Goal: Task Accomplishment & Management: Use online tool/utility

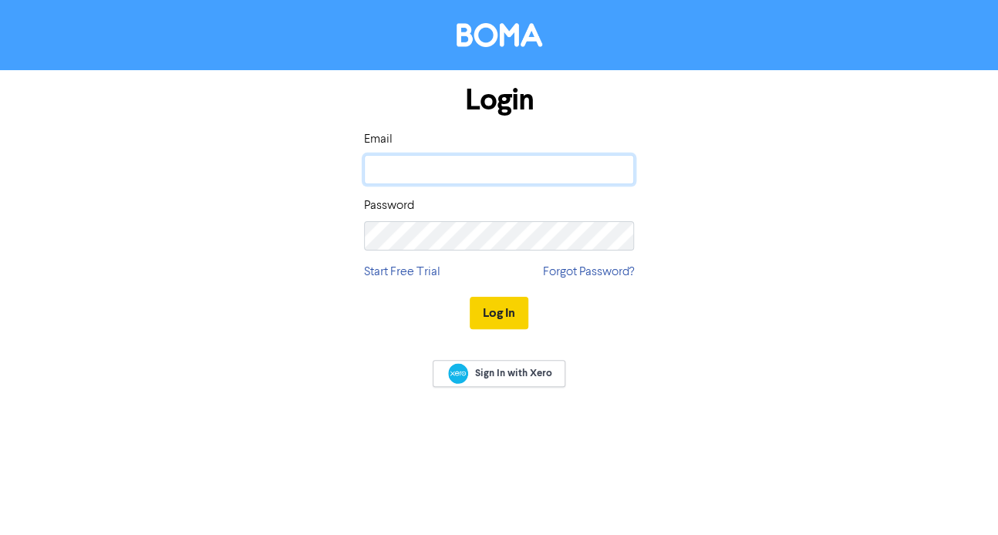
type input "[EMAIL_ADDRESS][DOMAIN_NAME]"
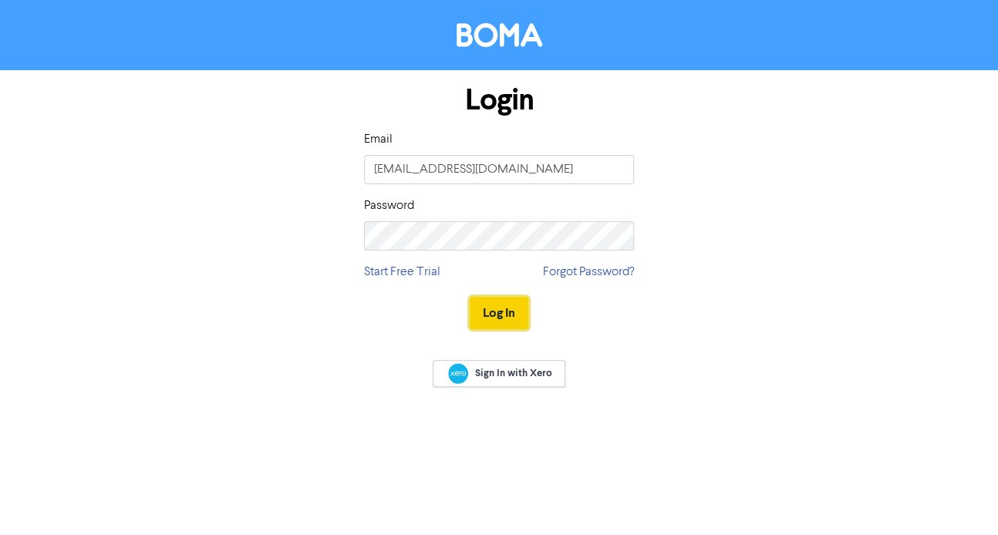
click at [508, 309] on button "Log In" at bounding box center [499, 313] width 59 height 32
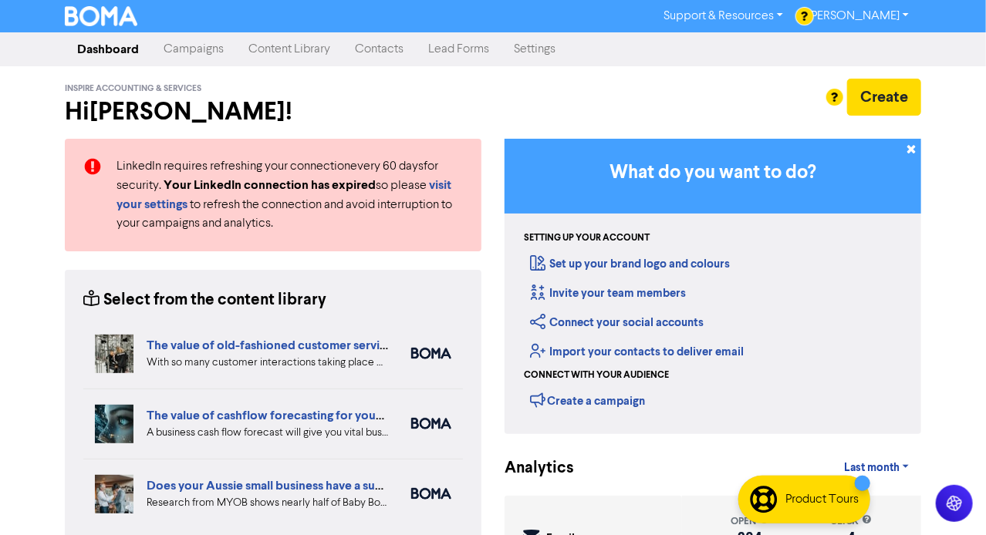
click at [198, 50] on link "Campaigns" at bounding box center [193, 49] width 85 height 31
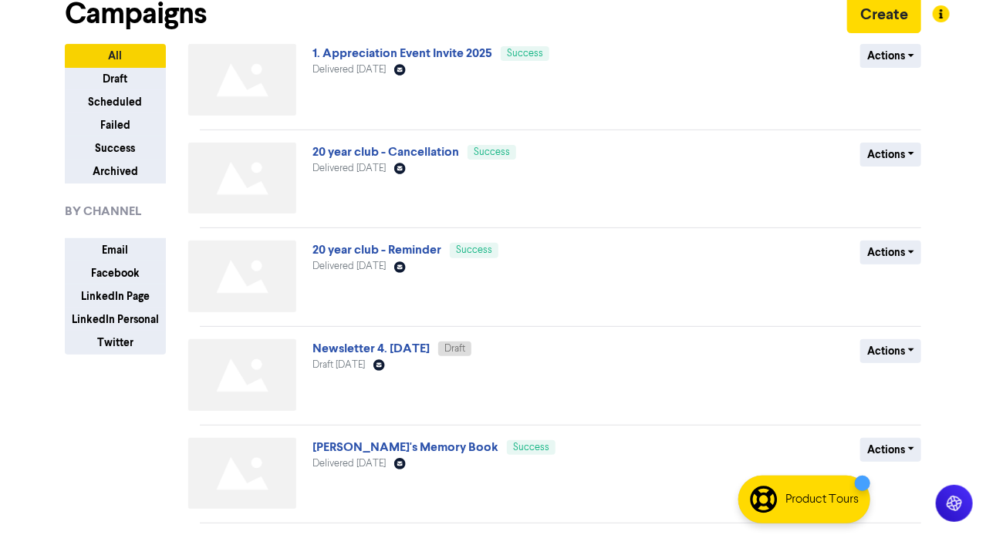
scroll to position [86, 0]
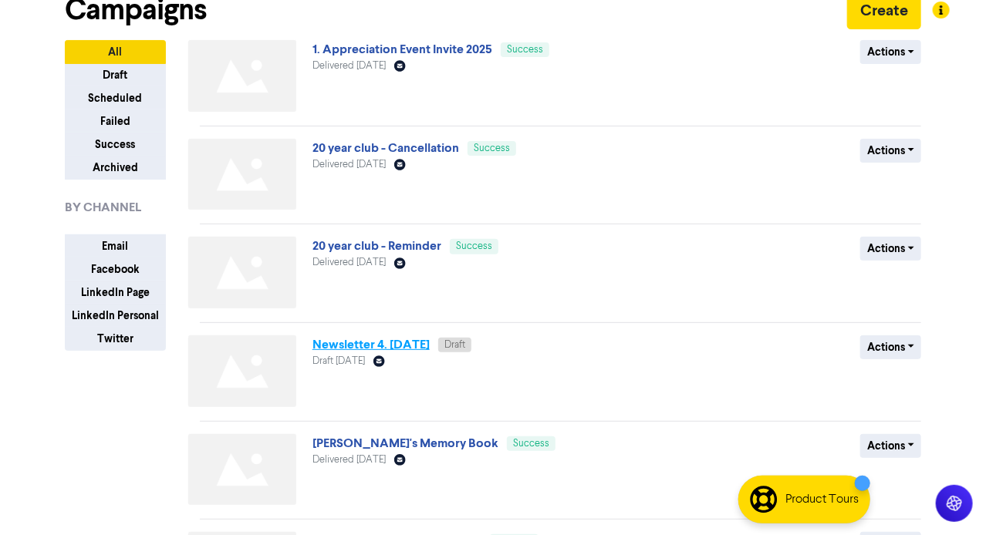
click at [371, 343] on link "Newsletter 4. [DATE]" at bounding box center [370, 344] width 117 height 15
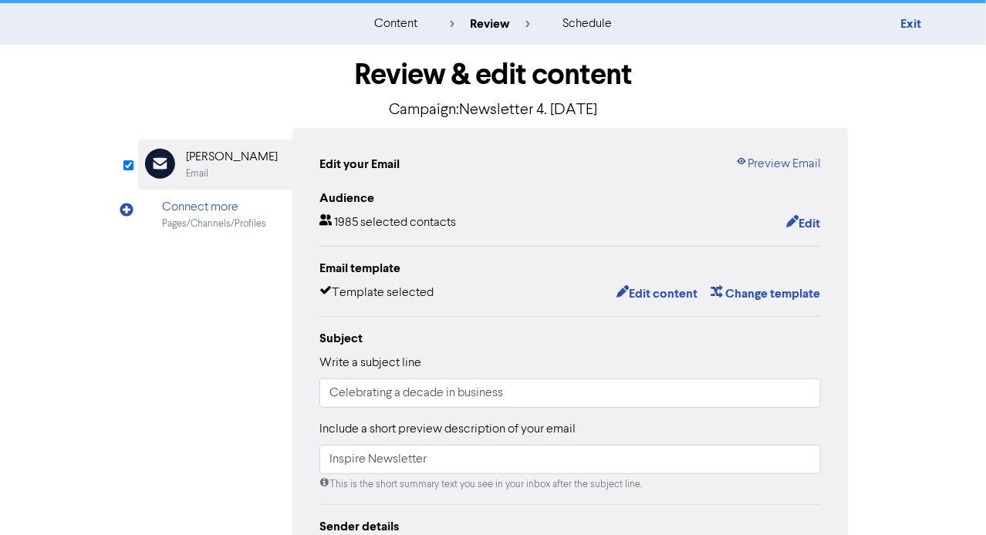
scroll to position [31, 0]
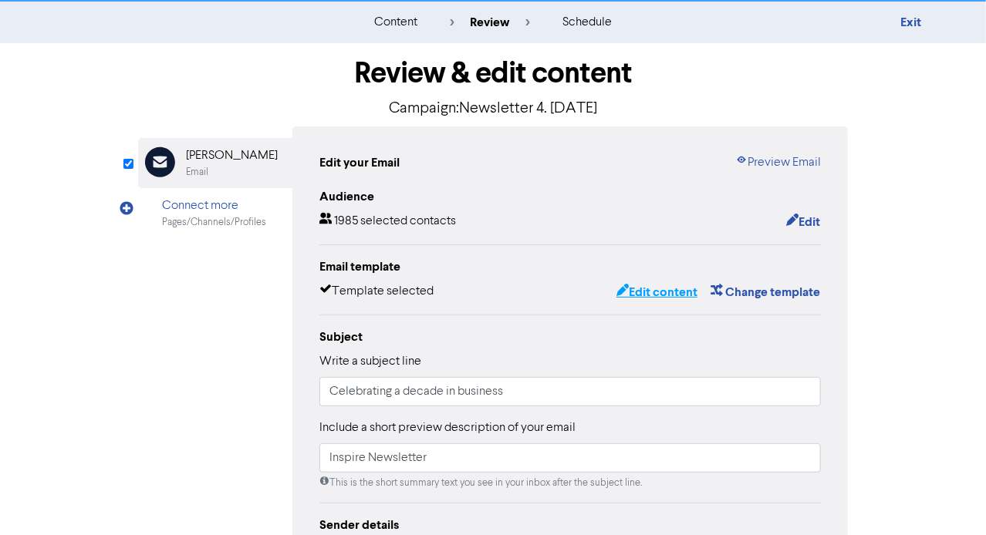
click at [669, 292] on button "Edit content" at bounding box center [657, 292] width 83 height 20
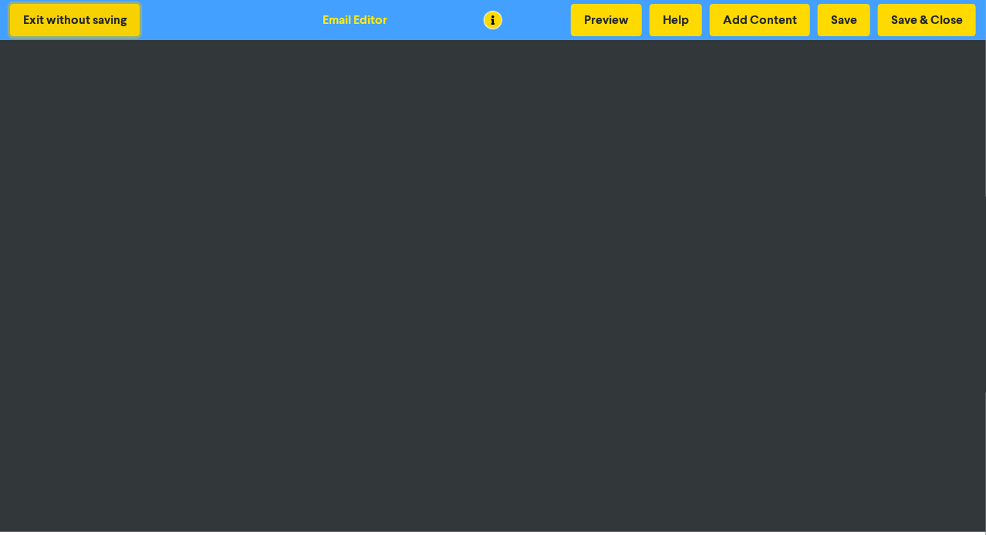
click at [94, 25] on button "Exit without saving" at bounding box center [75, 20] width 130 height 32
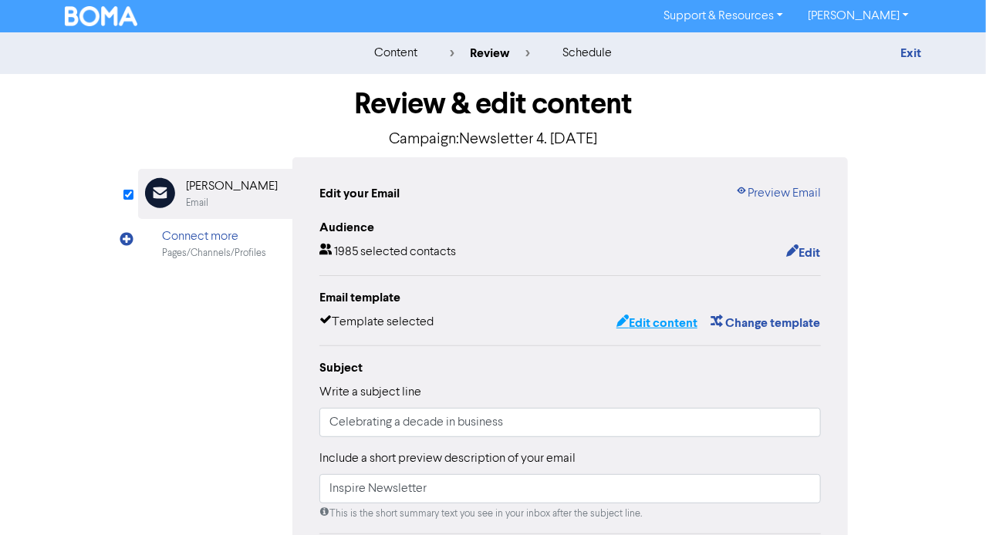
click at [675, 322] on button "Edit content" at bounding box center [657, 323] width 83 height 20
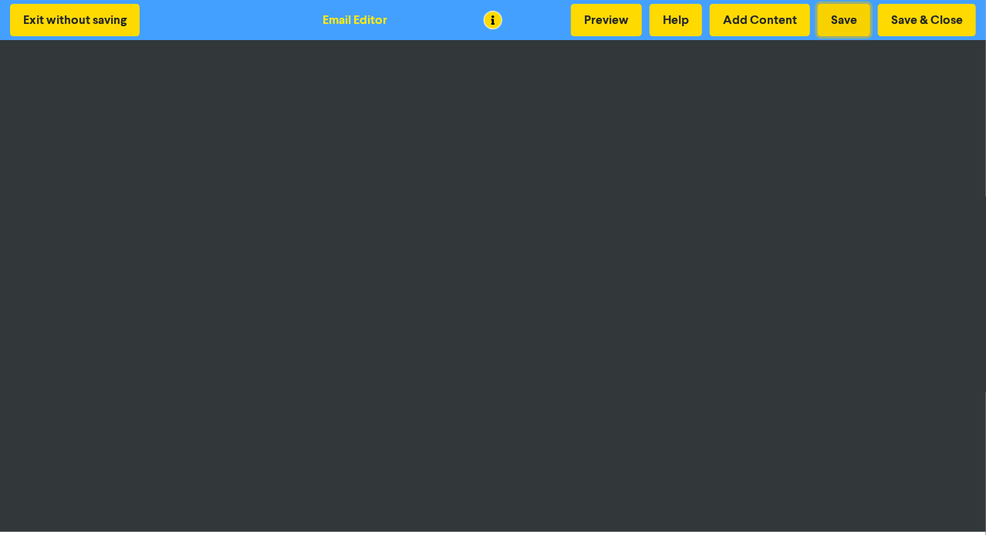
click at [852, 13] on button "Save" at bounding box center [844, 20] width 52 height 32
click at [930, 20] on button "Save & Close" at bounding box center [927, 20] width 98 height 32
